Goal: Task Accomplishment & Management: Manage account settings

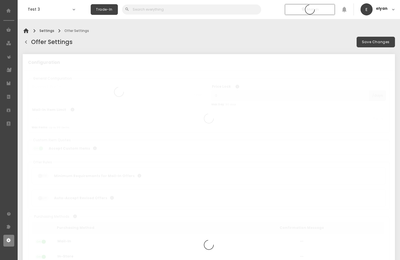
type input "SOLEH"
type input "90"
type input "32"
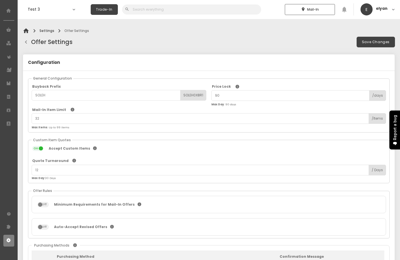
click at [25, 41] on span "chevron_left" at bounding box center [26, 42] width 7 height 10
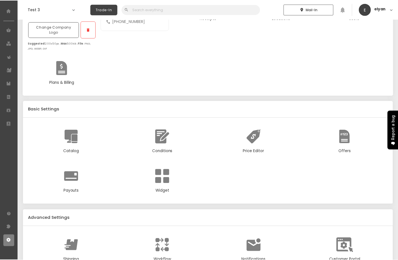
scroll to position [86, 0]
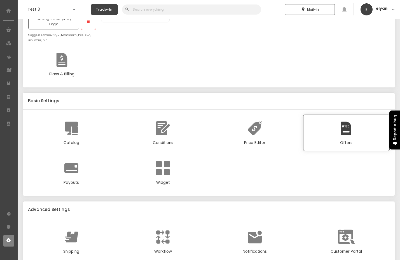
click at [339, 120] on div at bounding box center [346, 128] width 17 height 17
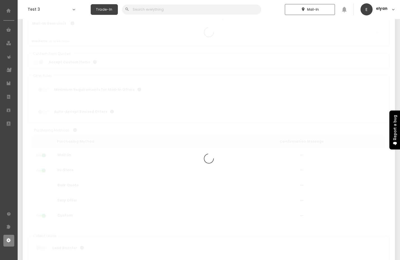
type input "SOLEH"
type input "90"
type input "32"
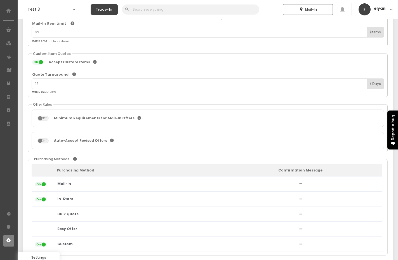
click at [7, 238] on icon at bounding box center [8, 240] width 5 height 5
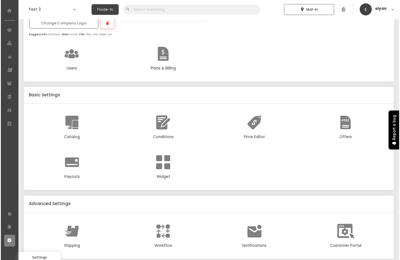
scroll to position [86, 0]
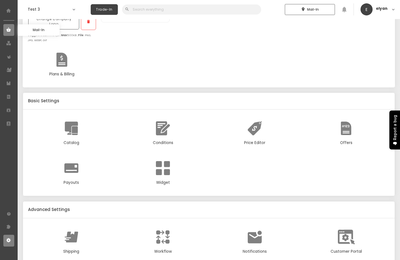
click at [10, 30] on use at bounding box center [8, 29] width 4 height 4
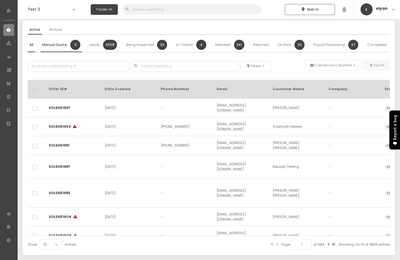
scroll to position [19, 0]
click at [53, 41] on div "Manual Quote 3" at bounding box center [61, 45] width 38 height 10
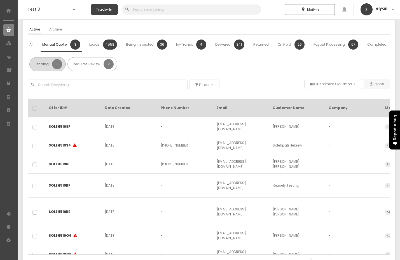
click at [42, 61] on div "Pending 1" at bounding box center [47, 64] width 29 height 10
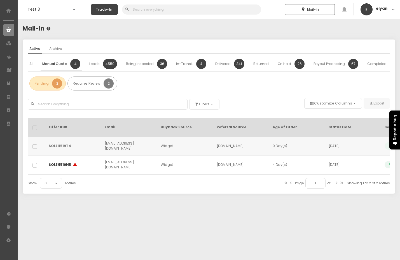
click at [55, 143] on link "SOLEH519T4" at bounding box center [60, 145] width 22 height 5
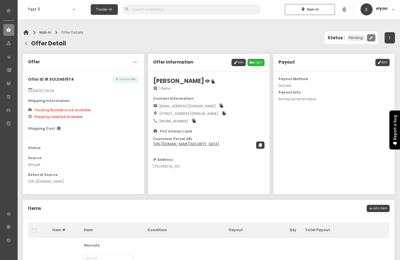
click at [367, 38] on button "edit" at bounding box center [371, 37] width 8 height 7
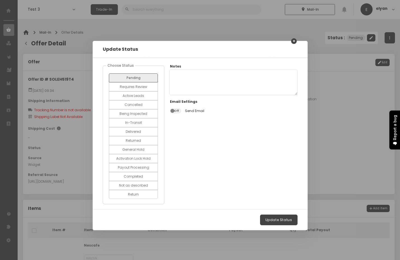
click at [293, 41] on link "✕" at bounding box center [294, 41] width 6 height 6
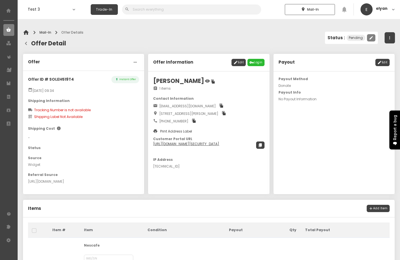
click at [371, 37] on icon "edit" at bounding box center [371, 37] width 4 height 5
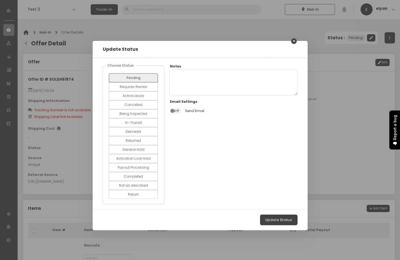
click at [294, 40] on link "✕" at bounding box center [294, 41] width 6 height 6
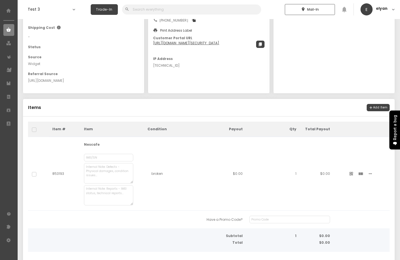
scroll to position [163, 0]
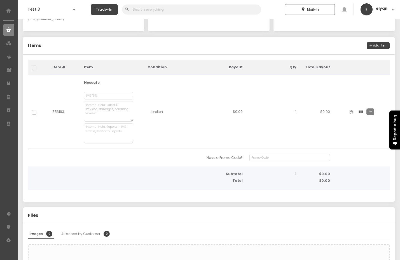
click at [368, 112] on span "more_horiz" at bounding box center [370, 111] width 4 height 5
click at [336, 124] on li "edit Edit" at bounding box center [341, 124] width 56 height 10
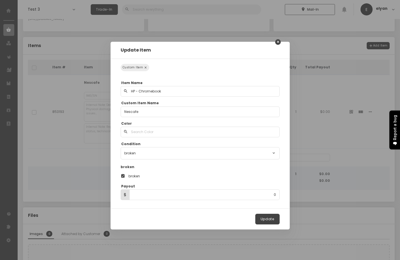
click at [277, 41] on link "✕" at bounding box center [278, 42] width 6 height 6
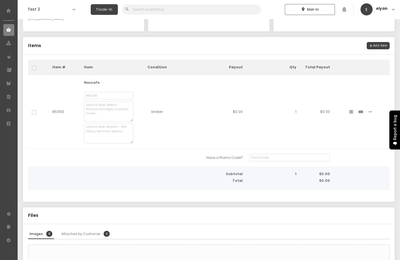
scroll to position [0, 0]
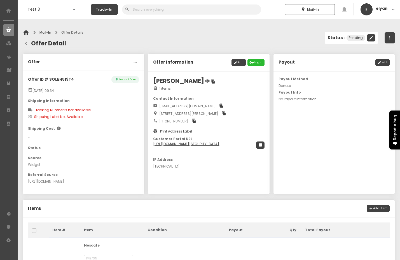
click at [25, 42] on span "chevron_left" at bounding box center [26, 43] width 7 height 10
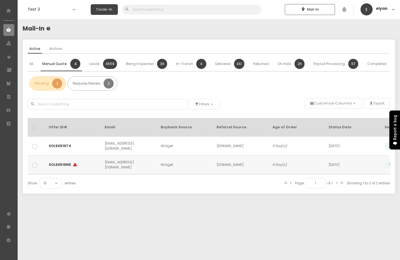
click at [50, 161] on div "SOLEH519N5 warning" at bounding box center [73, 164] width 48 height 7
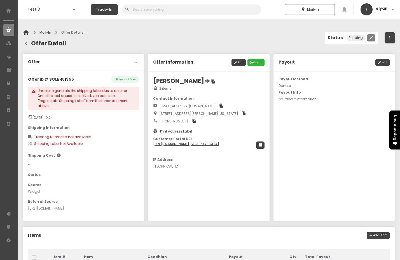
click at [369, 37] on icon "edit" at bounding box center [371, 37] width 4 height 5
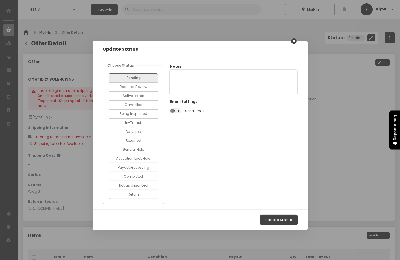
click at [291, 42] on link "✕" at bounding box center [294, 41] width 6 height 6
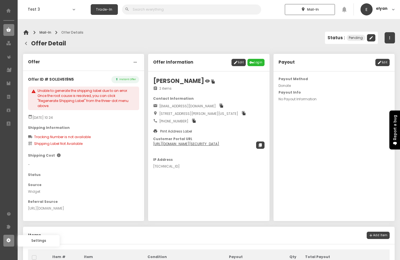
click at [4, 241] on link at bounding box center [8, 241] width 11 height 12
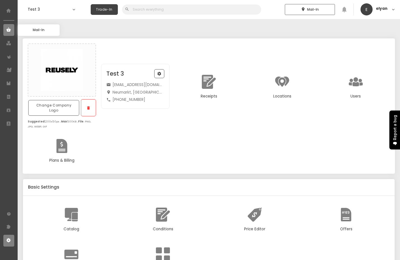
click at [7, 30] on use at bounding box center [8, 29] width 4 height 4
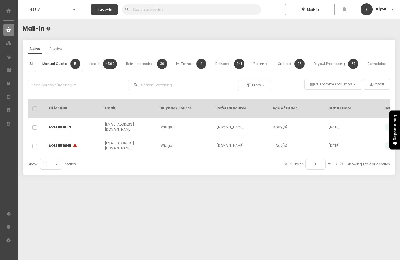
click at [57, 66] on span "Manual Quote" at bounding box center [54, 63] width 25 height 5
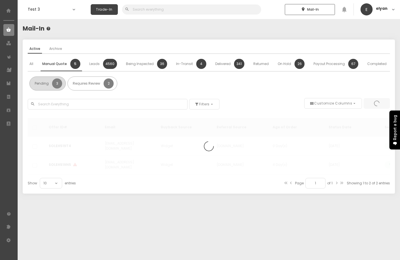
click at [49, 83] on div "Pending 3" at bounding box center [47, 83] width 29 height 10
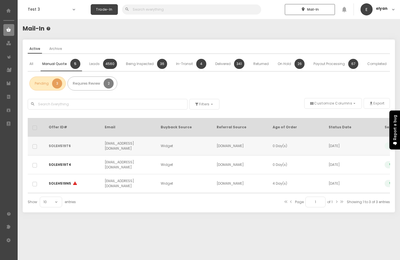
click at [61, 143] on link "SOLEH519T6" at bounding box center [60, 145] width 22 height 5
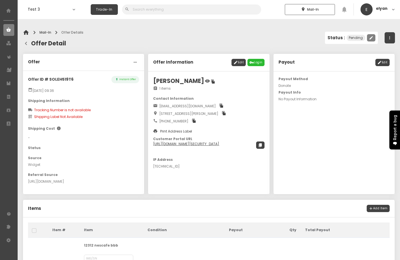
click at [367, 37] on button "edit" at bounding box center [371, 37] width 8 height 7
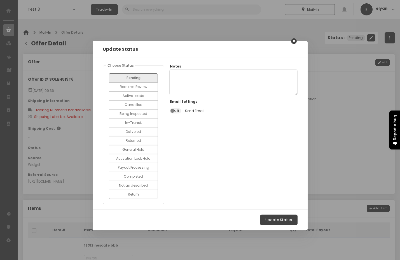
click at [296, 42] on link "✕" at bounding box center [294, 41] width 6 height 6
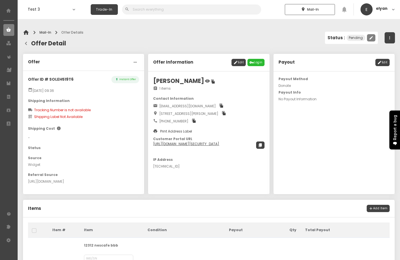
click at [370, 35] on button "edit" at bounding box center [371, 37] width 8 height 7
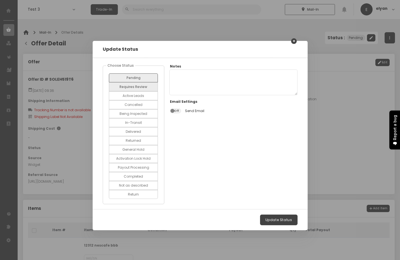
click at [142, 87] on link "Requires Review" at bounding box center [133, 86] width 49 height 9
click at [296, 39] on div "Update Status ✕ Choose Status Pending Requires Review Active Leads Cancelled Be…" at bounding box center [200, 130] width 400 height 260
click at [294, 40] on link "✕" at bounding box center [294, 41] width 6 height 6
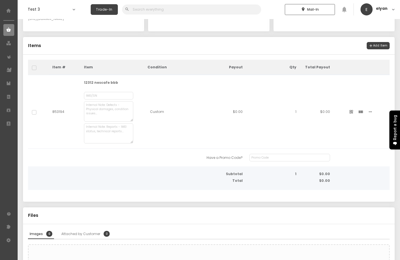
scroll to position [198, 0]
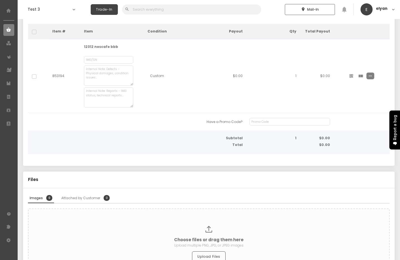
click at [368, 76] on span "more_horiz" at bounding box center [370, 75] width 4 height 5
click at [347, 90] on li "edit Edit" at bounding box center [341, 88] width 56 height 10
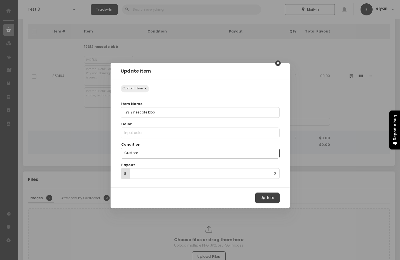
click at [149, 152] on input "Custom" at bounding box center [200, 153] width 159 height 11
click at [170, 173] on input "0" at bounding box center [200, 173] width 159 height 11
type input "1,230"
click at [259, 202] on button "Update" at bounding box center [267, 198] width 24 height 11
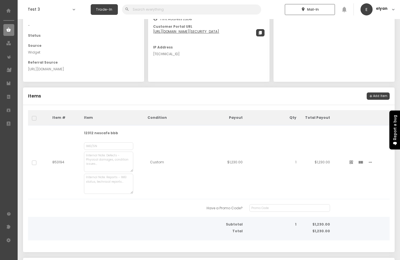
scroll to position [0, 0]
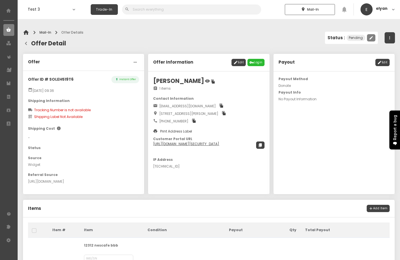
click at [369, 39] on icon "edit" at bounding box center [371, 37] width 4 height 5
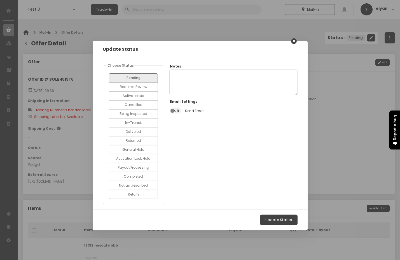
click at [293, 41] on link "✕" at bounding box center [294, 41] width 6 height 6
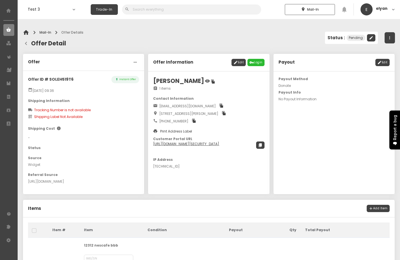
click at [27, 43] on span "chevron_left" at bounding box center [26, 43] width 7 height 10
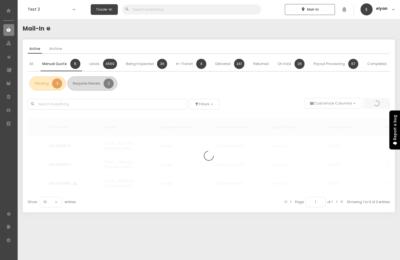
click at [84, 84] on span "Requires Review" at bounding box center [86, 83] width 27 height 5
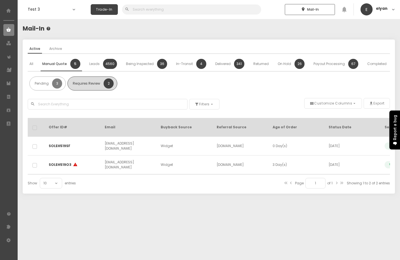
click at [87, 90] on div "Requires Review 2" at bounding box center [92, 83] width 50 height 14
click at [55, 143] on link "SOLEH519SF" at bounding box center [60, 145] width 22 height 5
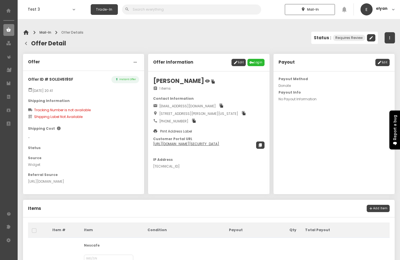
click at [55, 81] on p "Offer ID # SOLEH519SF" at bounding box center [50, 80] width 45 height 6
copy p "SOLEH519SF"
click at [364, 37] on div "Status : Requires Review edit" at bounding box center [345, 37] width 62 height 7
click at [61, 77] on p "Offer ID # SOLEH519SF" at bounding box center [50, 80] width 45 height 6
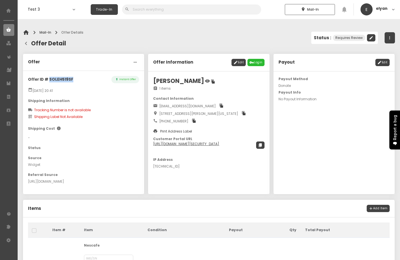
click at [61, 77] on p "Offer ID # SOLEH519SF" at bounding box center [50, 80] width 45 height 6
copy p "SOLEH519SF"
click at [96, 102] on div "Shipping Information" at bounding box center [83, 100] width 111 height 5
click at [25, 41] on span "chevron_left" at bounding box center [26, 43] width 7 height 10
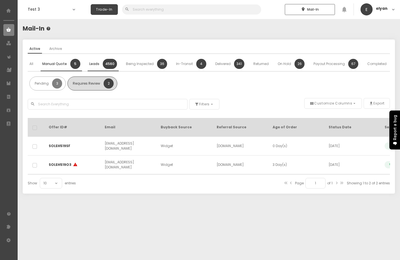
click at [91, 67] on div "Leads 4560" at bounding box center [103, 64] width 28 height 10
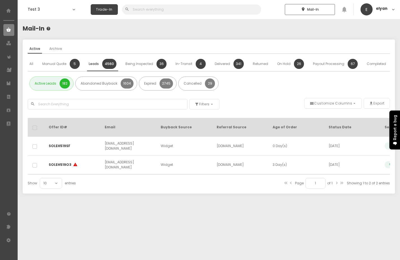
click at [50, 85] on span "Active Leads" at bounding box center [46, 83] width 22 height 5
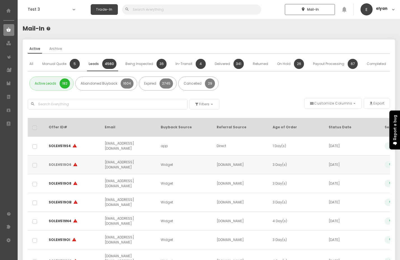
click at [57, 162] on link "SOLEH519O6" at bounding box center [60, 164] width 23 height 5
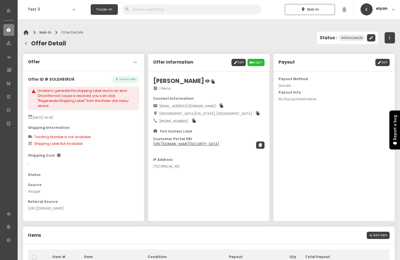
click at [66, 78] on p "Offer ID # SOLEH519O6" at bounding box center [51, 80] width 46 height 6
copy p "SOLEH519O6"
click at [369, 39] on icon "edit" at bounding box center [371, 37] width 4 height 5
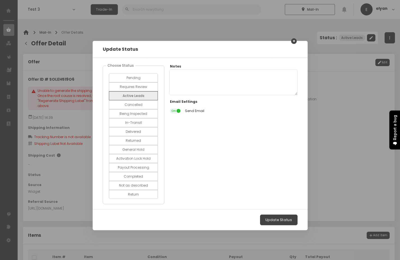
click at [295, 41] on link "✕" at bounding box center [294, 41] width 6 height 6
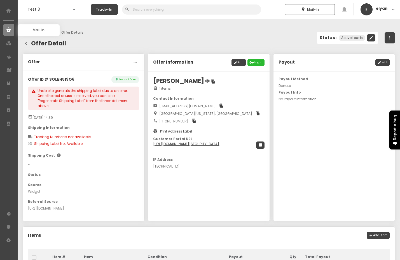
click at [8, 31] on use at bounding box center [8, 29] width 4 height 4
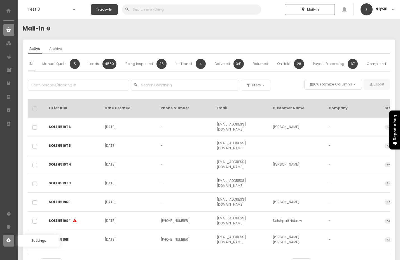
click at [8, 240] on icon at bounding box center [8, 240] width 5 height 5
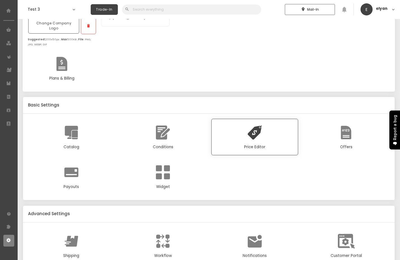
scroll to position [86, 0]
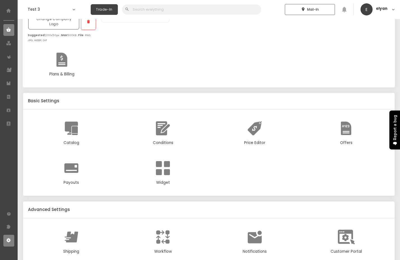
click at [7, 29] on icon at bounding box center [8, 29] width 5 height 5
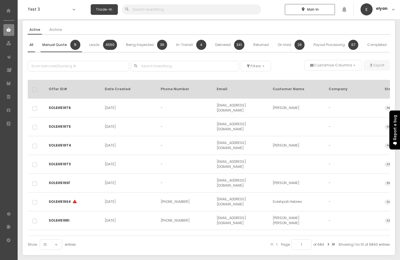
scroll to position [19, 0]
click at [58, 108] on link "SOLEH519T6" at bounding box center [60, 107] width 22 height 5
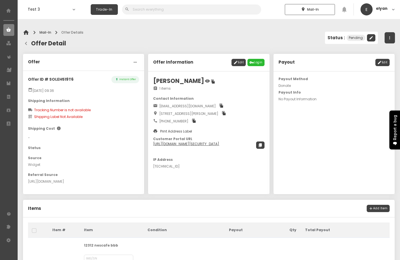
click at [25, 43] on span "chevron_left" at bounding box center [26, 43] width 7 height 10
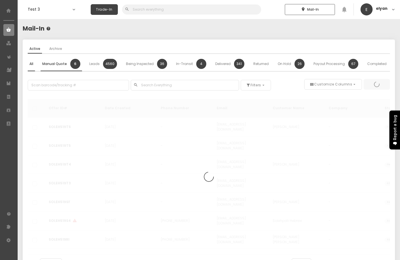
click at [63, 64] on span "Manual Quote" at bounding box center [54, 63] width 25 height 5
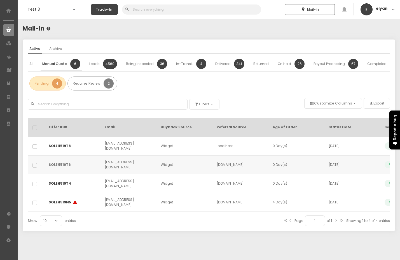
click at [55, 162] on link "SOLEH519T6" at bounding box center [60, 164] width 22 height 5
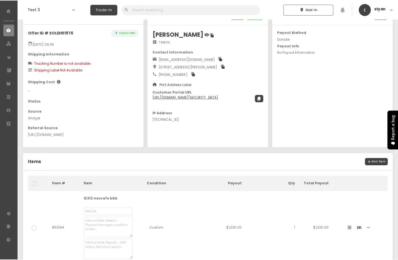
scroll to position [141, 0]
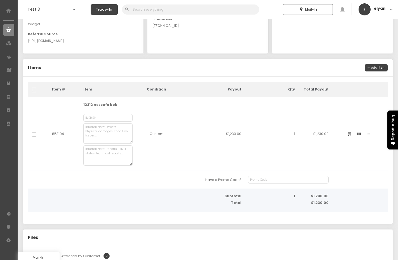
click at [10, 30] on use at bounding box center [8, 29] width 4 height 4
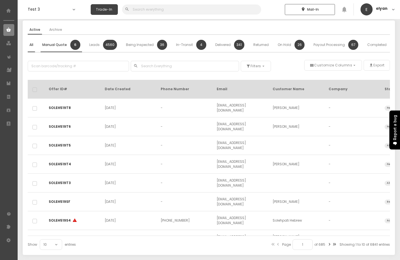
scroll to position [19, 0]
click at [53, 45] on span "Manual Quote" at bounding box center [54, 44] width 25 height 5
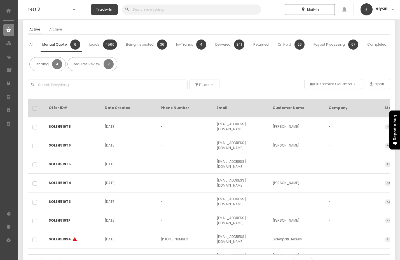
click at [47, 74] on div "Active Archive All Manual Quote 6 Leads 4560 Being Inspected 36 In-Transit 4 De…" at bounding box center [209, 146] width 362 height 243
click at [47, 71] on div "Pending 4" at bounding box center [47, 64] width 36 height 14
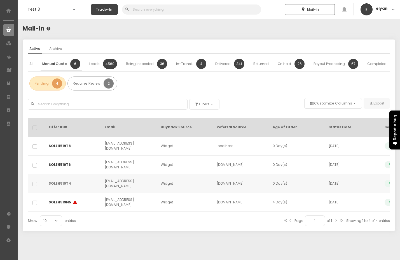
click at [61, 181] on link "SOLEH519T4" at bounding box center [60, 183] width 22 height 5
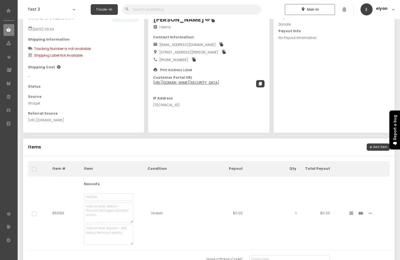
scroll to position [69, 0]
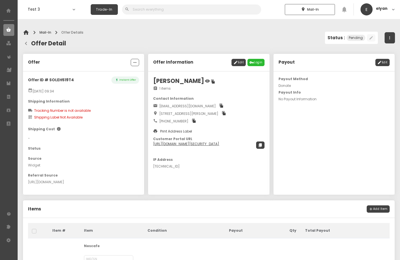
click at [25, 45] on span "chevron_left" at bounding box center [26, 43] width 7 height 10
